Goal: Task Accomplishment & Management: Complete application form

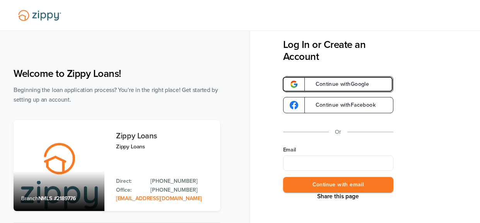
click at [342, 82] on span "Continue with Google" at bounding box center [339, 84] width 62 height 5
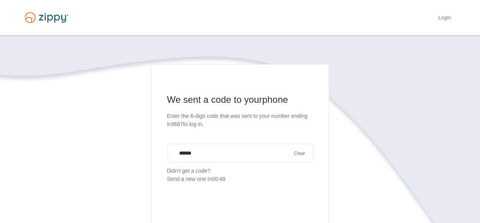
type input "******"
